Goal: Task Accomplishment & Management: Use online tool/utility

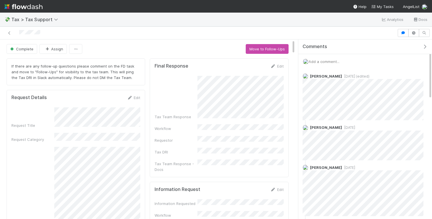
scroll to position [0, 0]
click at [214, 39] on div at bounding box center [216, 33] width 432 height 13
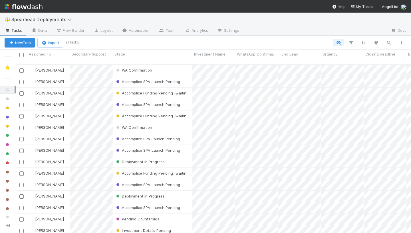
scroll to position [173, 396]
click at [274, 20] on div "🔱 Spearhead Deployments" at bounding box center [205, 20] width 411 height 14
click at [109, 37] on div "New Task Import 21 tasks" at bounding box center [205, 43] width 411 height 14
click at [24, 48] on div "New Task Import 21 tasks" at bounding box center [205, 43] width 411 height 14
click at [24, 41] on button "New Task" at bounding box center [20, 43] width 31 height 10
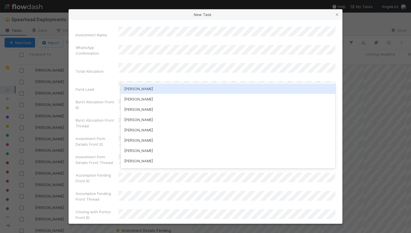
click at [141, 89] on div "[PERSON_NAME]" at bounding box center [228, 88] width 215 height 10
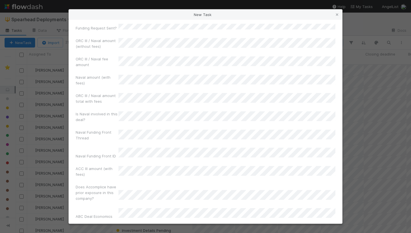
scroll to position [947, 0]
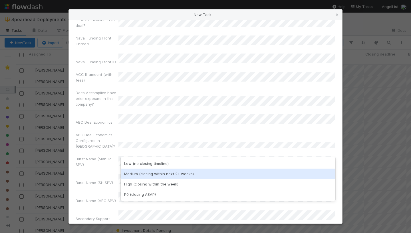
click at [141, 173] on div "Medium (closing within next 2+ weeks)" at bounding box center [228, 173] width 215 height 10
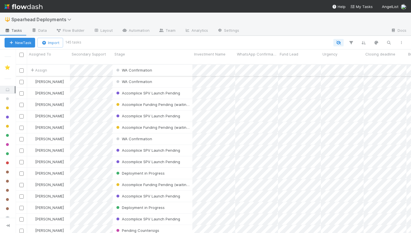
click at [69, 68] on div "Assign" at bounding box center [48, 70] width 43 height 11
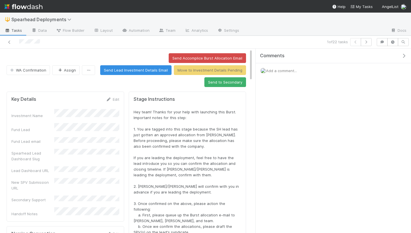
click at [114, 97] on link "Edit" at bounding box center [112, 99] width 13 height 5
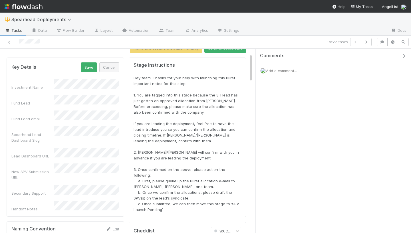
scroll to position [33, 0]
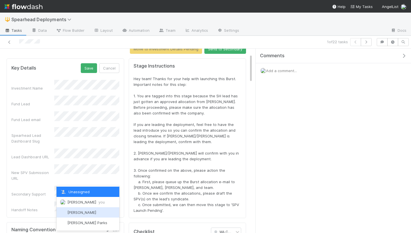
click at [90, 211] on span "[PERSON_NAME]" at bounding box center [81, 212] width 29 height 5
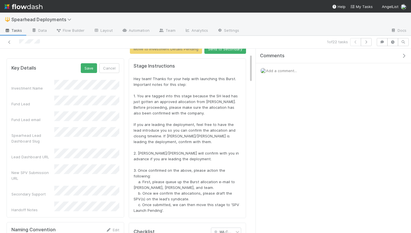
click at [138, 178] on div "Hey team! Thanks for your help with launching this Burst. Important notes for t…" at bounding box center [188, 144] width 108 height 137
click at [91, 67] on button "Save" at bounding box center [89, 68] width 16 height 10
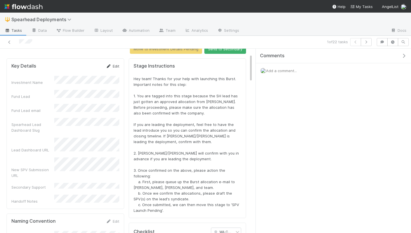
click at [112, 64] on link "Edit" at bounding box center [112, 66] width 13 height 5
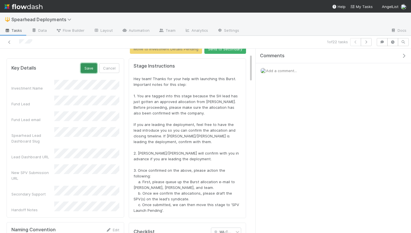
click at [87, 66] on button "Save" at bounding box center [89, 68] width 16 height 10
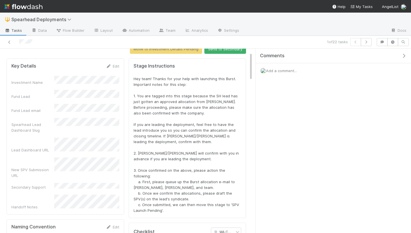
scroll to position [1, 0]
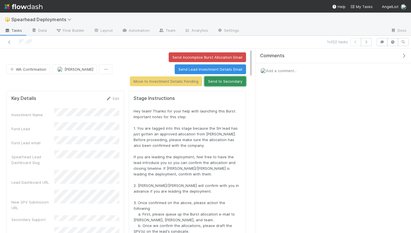
click at [233, 81] on button "Send to Secondary" at bounding box center [226, 81] width 42 height 10
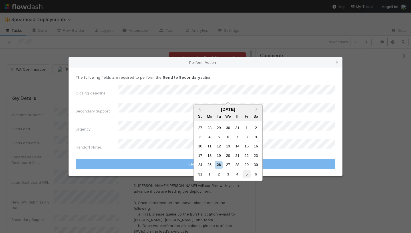
click at [248, 174] on div "5" at bounding box center [247, 174] width 8 height 8
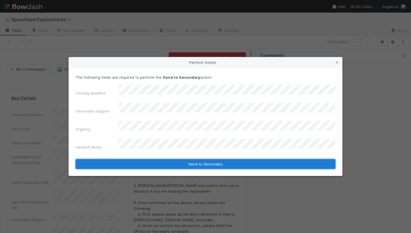
click at [208, 159] on button "Send to Secondary" at bounding box center [206, 164] width 260 height 10
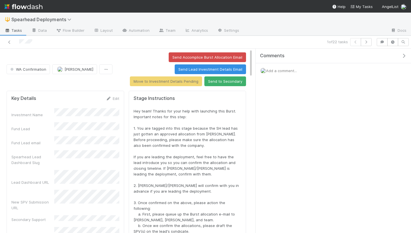
click at [274, 55] on icon "button" at bounding box center [404, 55] width 6 height 5
